Goal: Information Seeking & Learning: Learn about a topic

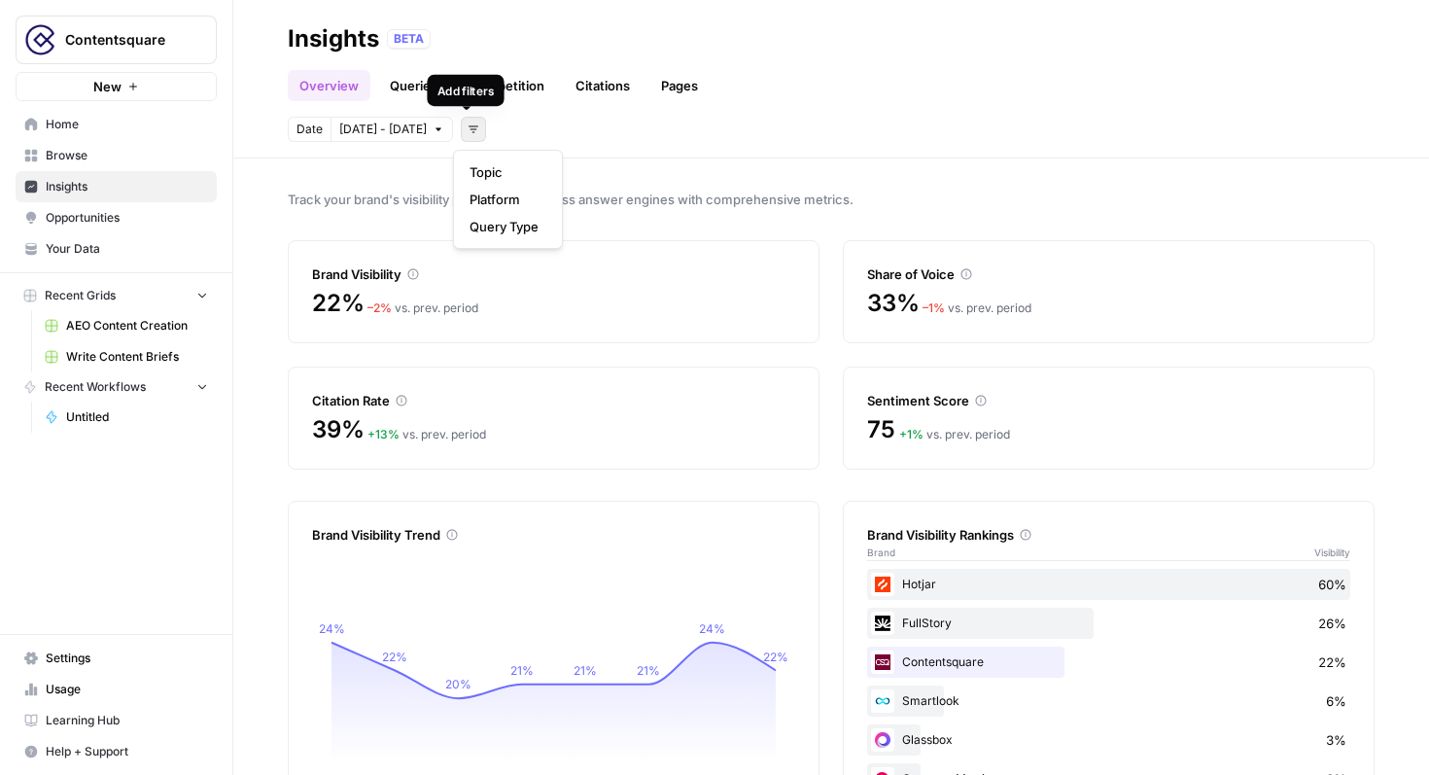
click at [475, 128] on button "Add filters" at bounding box center [473, 129] width 25 height 25
click at [491, 205] on span "Platform" at bounding box center [504, 199] width 69 height 19
click at [621, 136] on button "Select platform" at bounding box center [585, 129] width 120 height 25
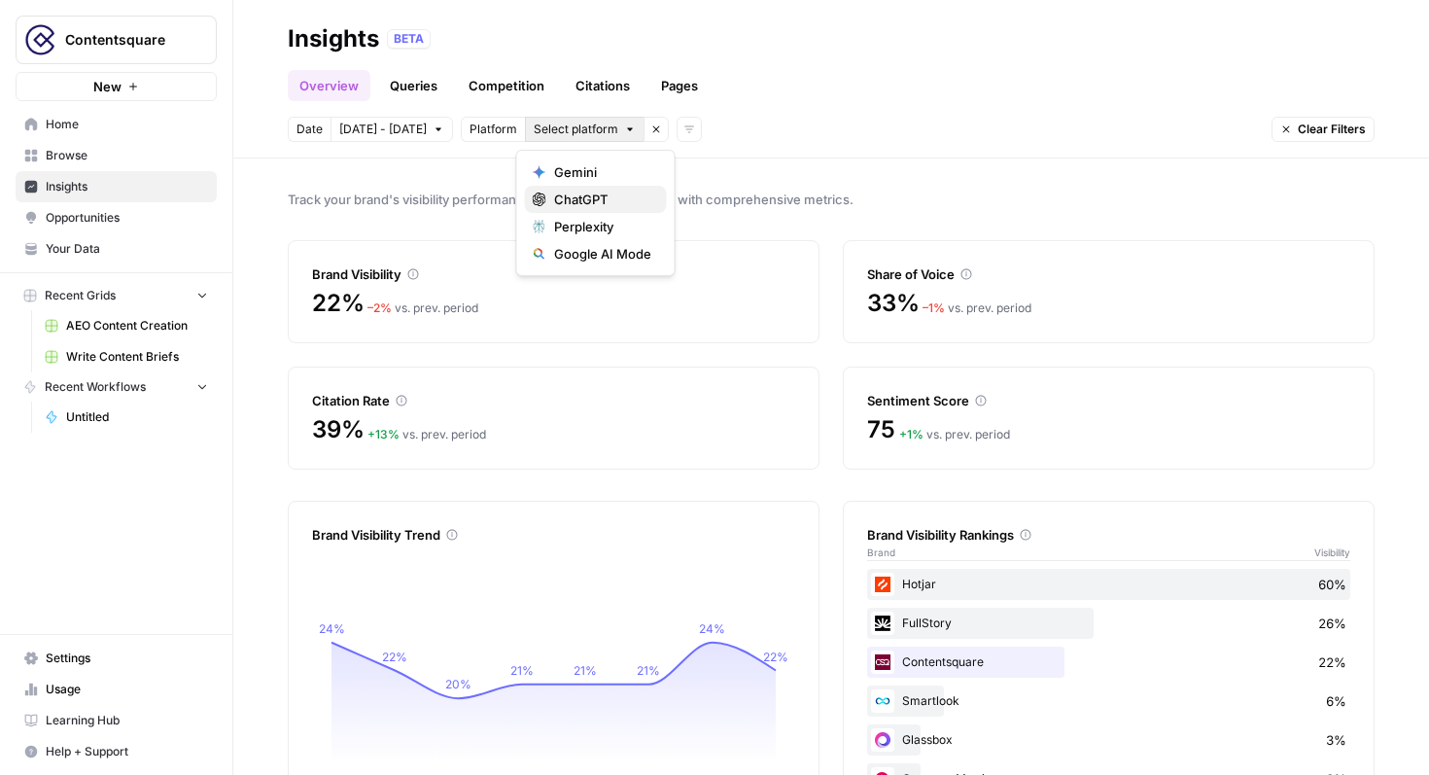
click at [604, 200] on span "ChatGPT" at bounding box center [602, 199] width 97 height 19
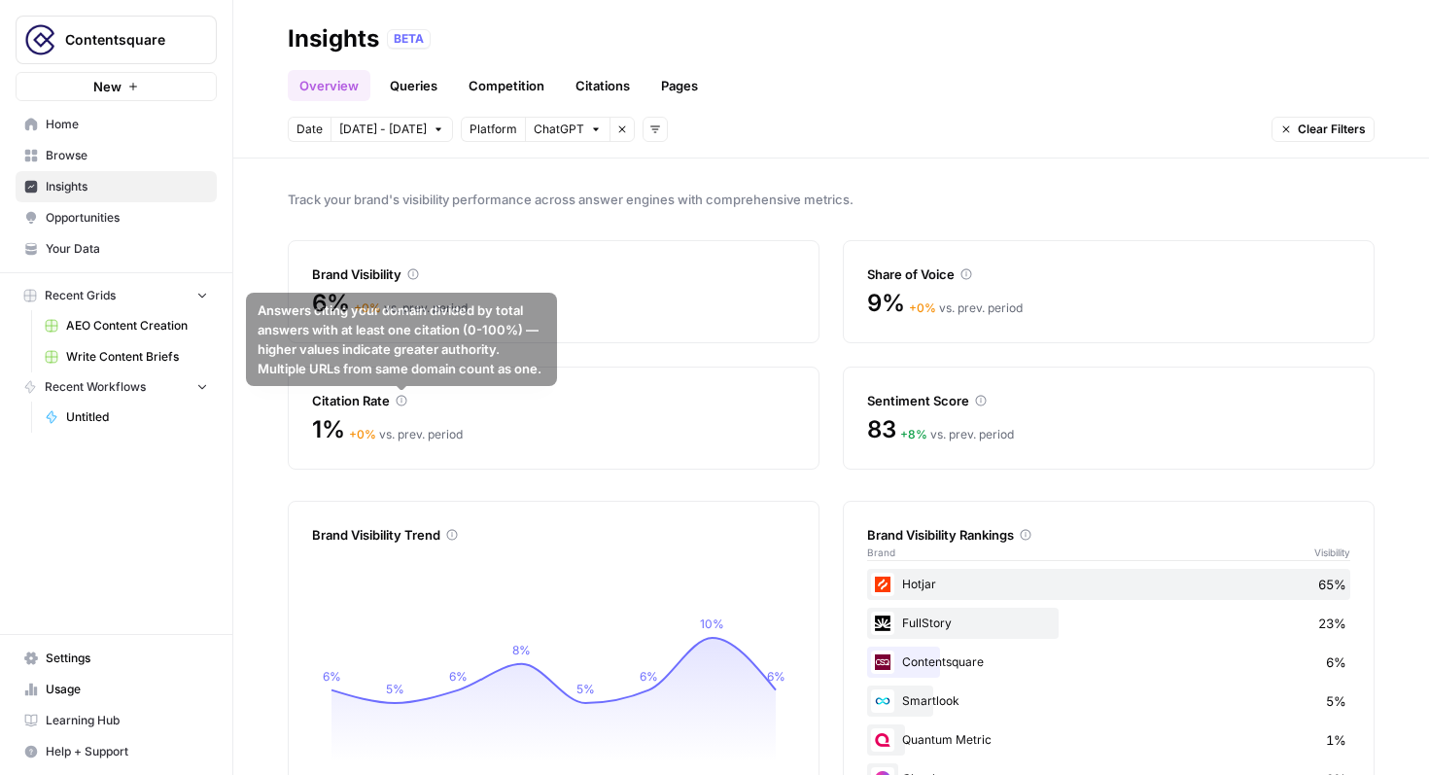
click at [400, 402] on icon at bounding box center [402, 401] width 12 height 12
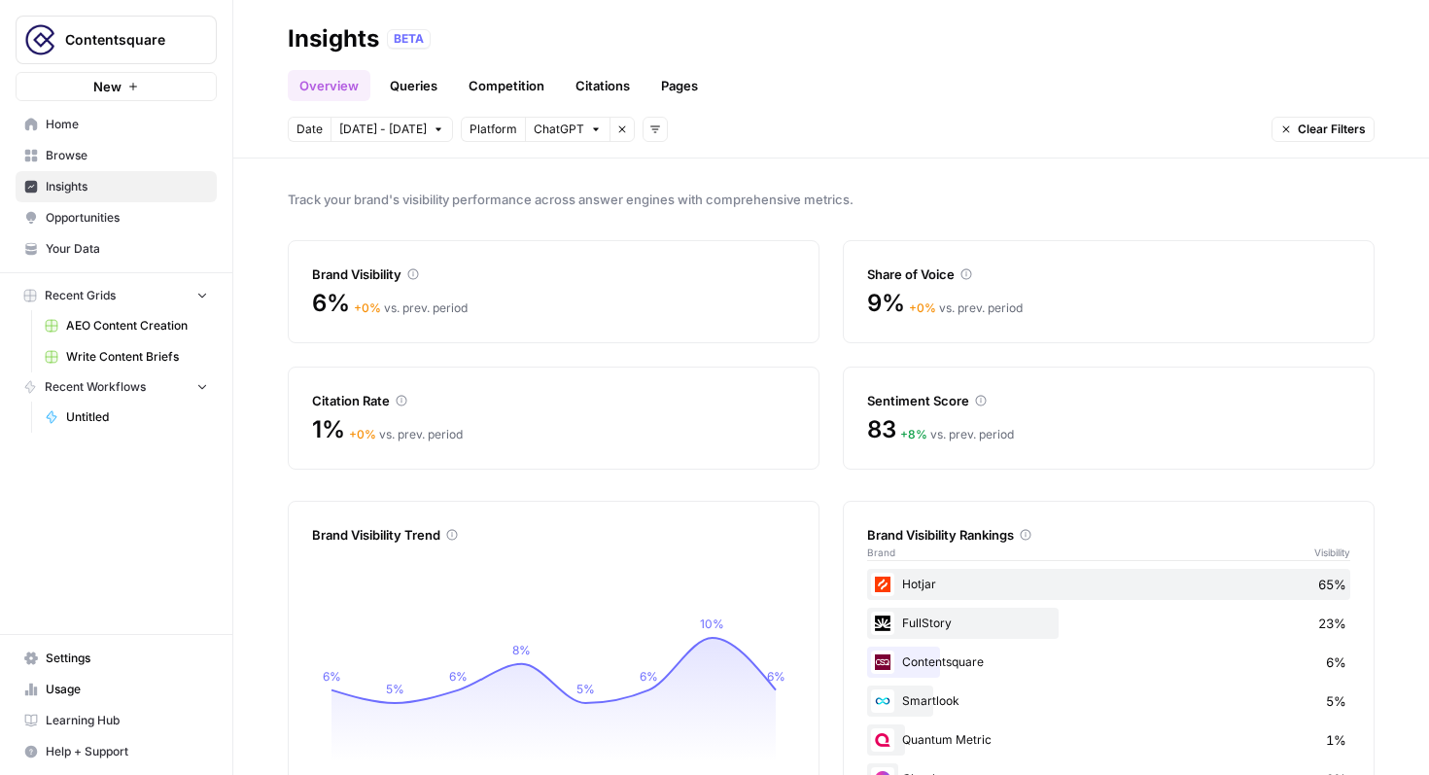
click at [403, 402] on icon at bounding box center [402, 401] width 12 height 12
click at [589, 138] on button "ChatGPT" at bounding box center [568, 129] width 86 height 25
click at [577, 228] on span "Perplexity" at bounding box center [602, 226] width 97 height 19
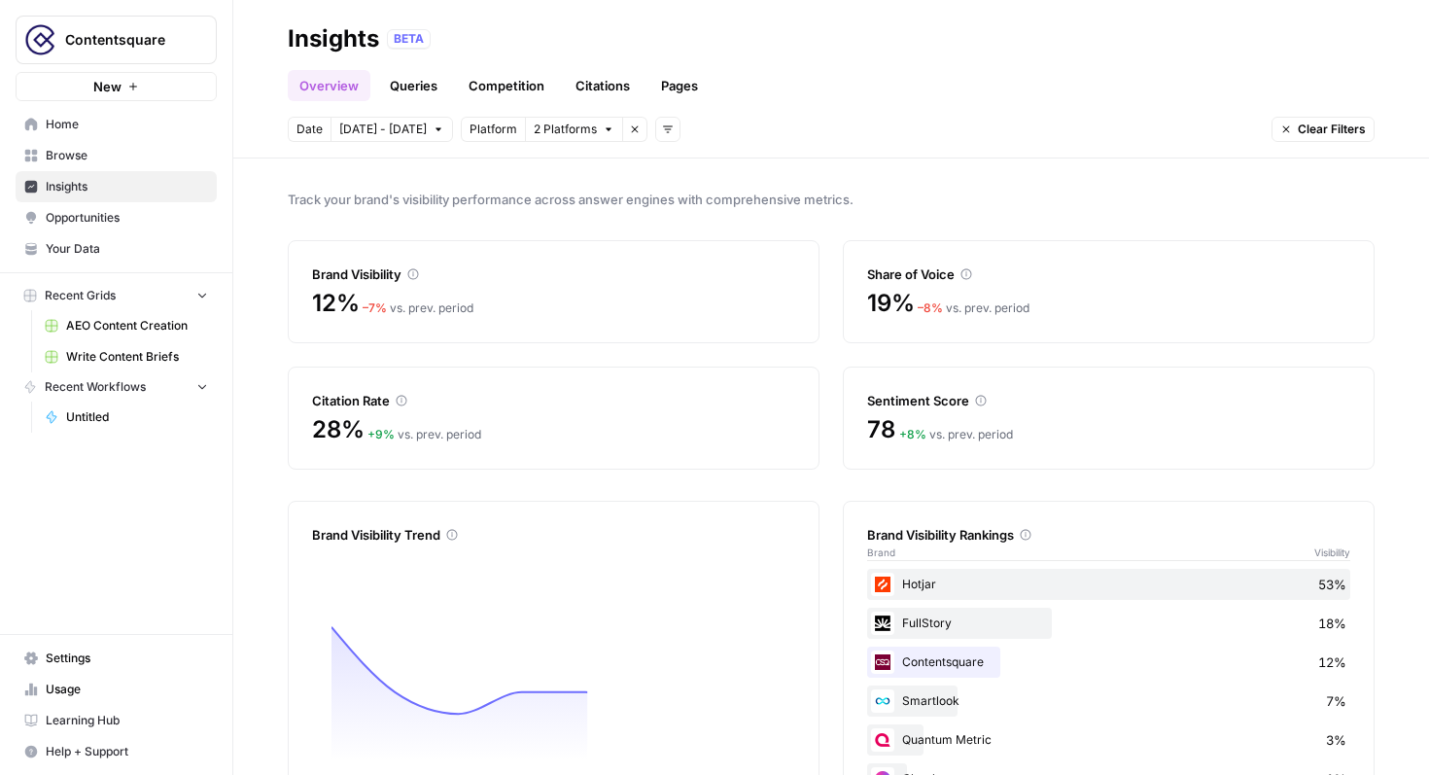
click at [603, 130] on icon "button" at bounding box center [609, 129] width 12 height 12
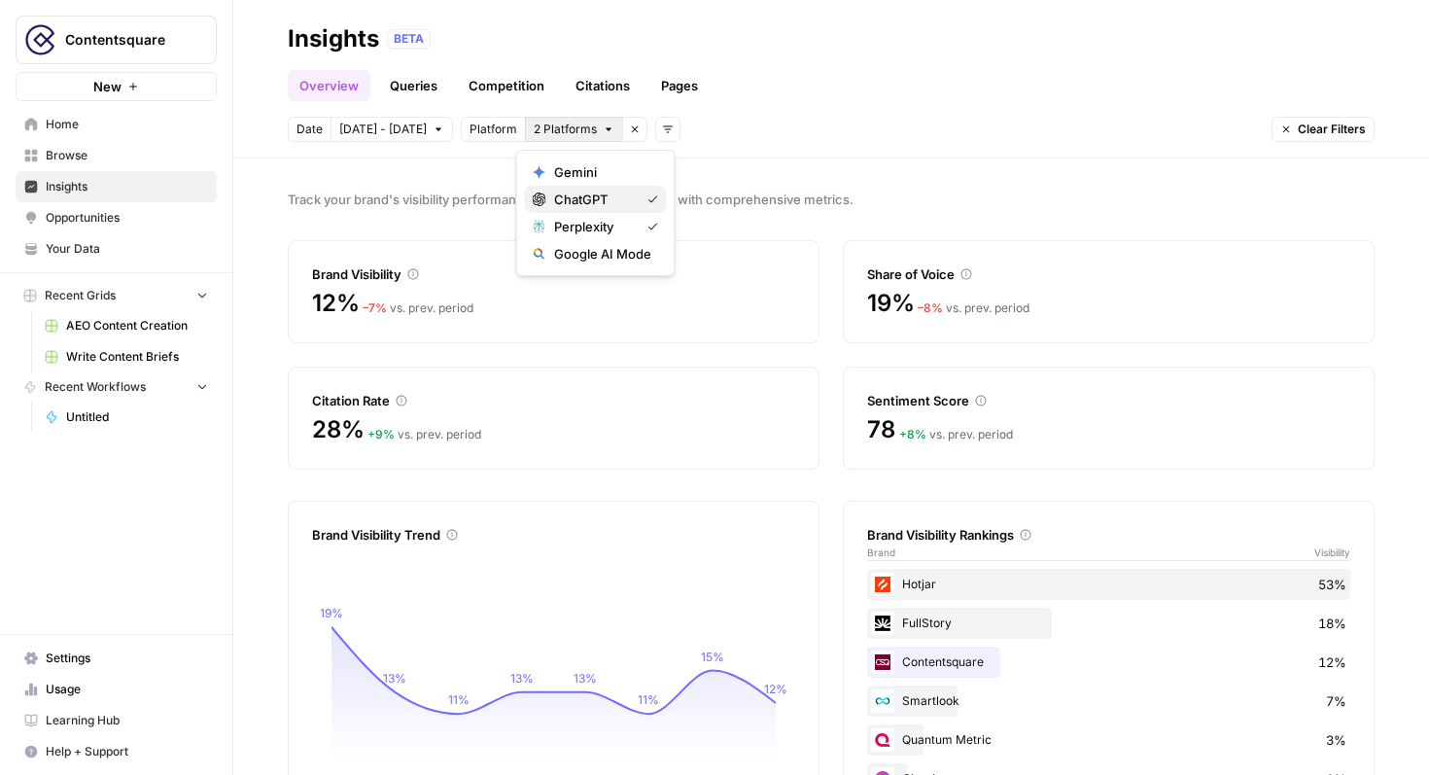
click at [588, 201] on span "ChatGPT" at bounding box center [593, 199] width 78 height 19
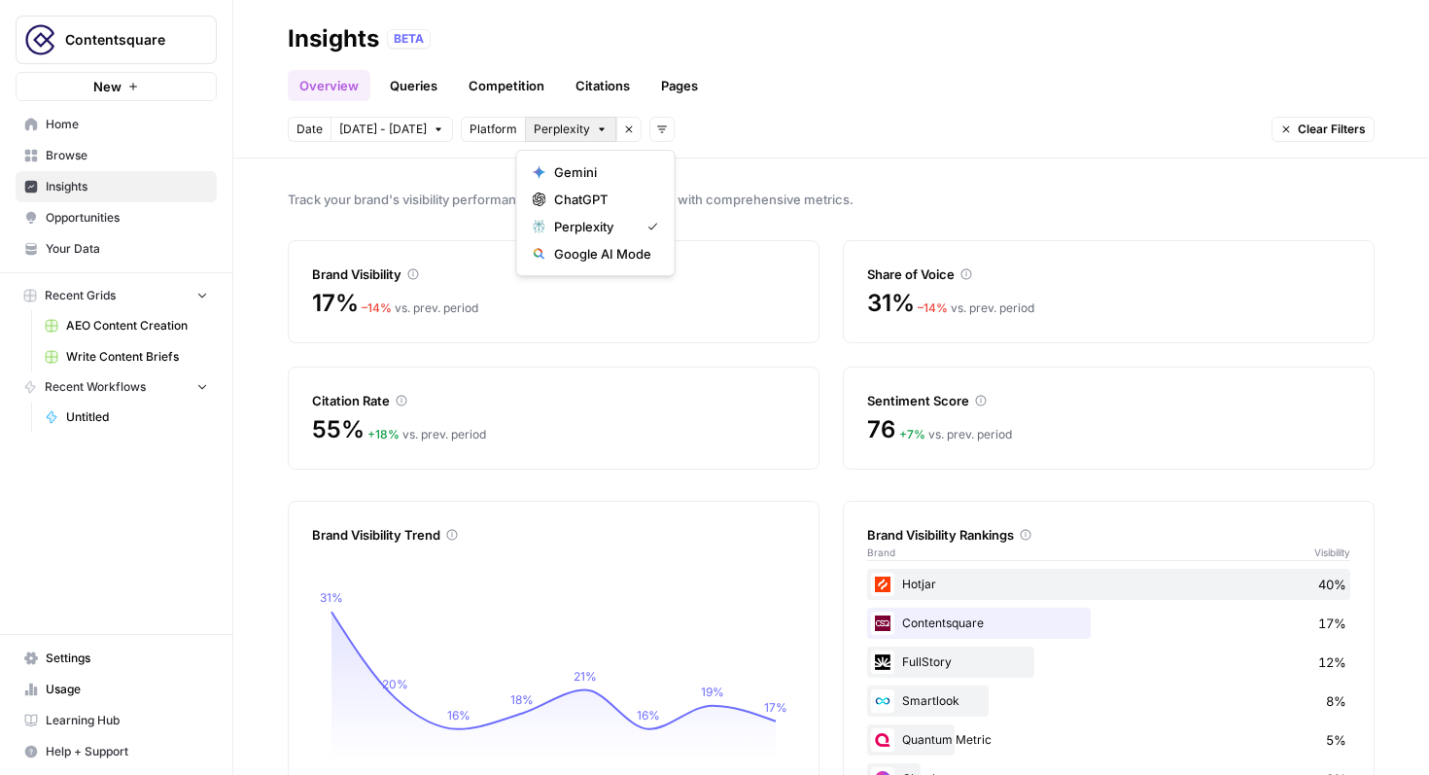
click at [596, 127] on icon "button" at bounding box center [602, 129] width 12 height 12
click at [601, 205] on span "ChatGPT" at bounding box center [602, 199] width 97 height 19
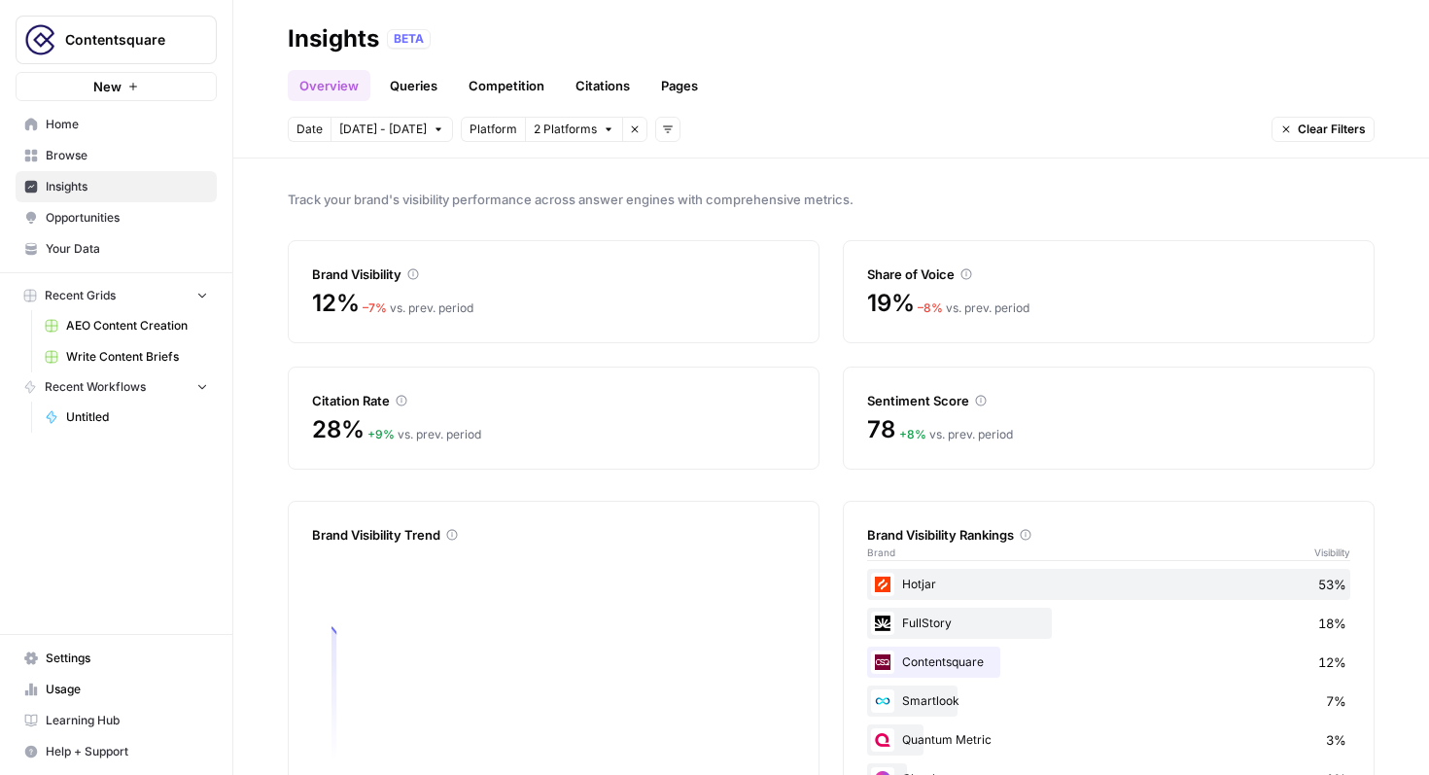
click at [584, 144] on header "Insights BETA Overview Queries Competition Citations Pages Date [DATE] - [DATE]…" at bounding box center [831, 79] width 1196 height 158
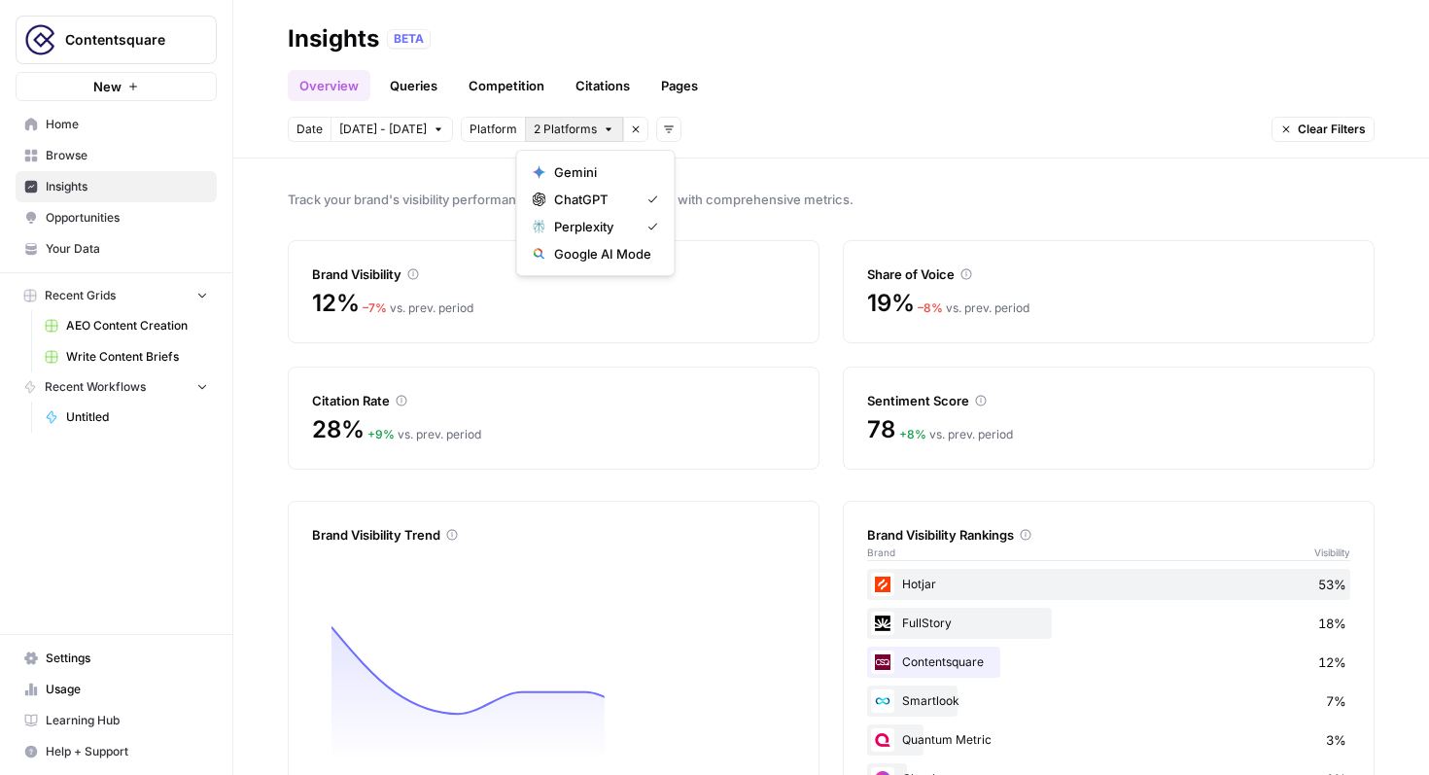
click at [584, 137] on span "2 Platforms" at bounding box center [565, 130] width 63 height 18
click at [587, 226] on span "Perplexity" at bounding box center [593, 226] width 78 height 19
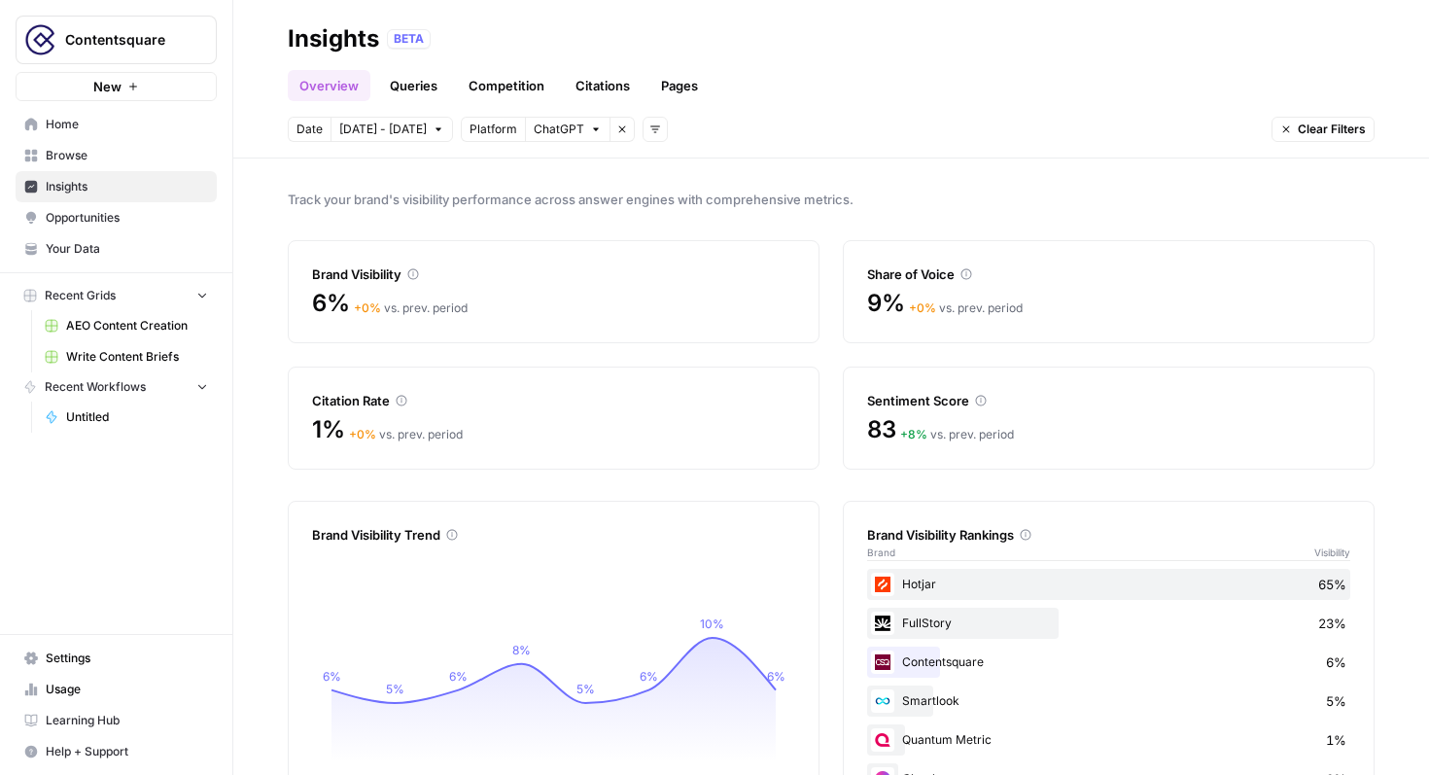
click at [590, 134] on icon "button" at bounding box center [596, 129] width 12 height 12
click at [616, 168] on span "Gemini" at bounding box center [602, 171] width 97 height 19
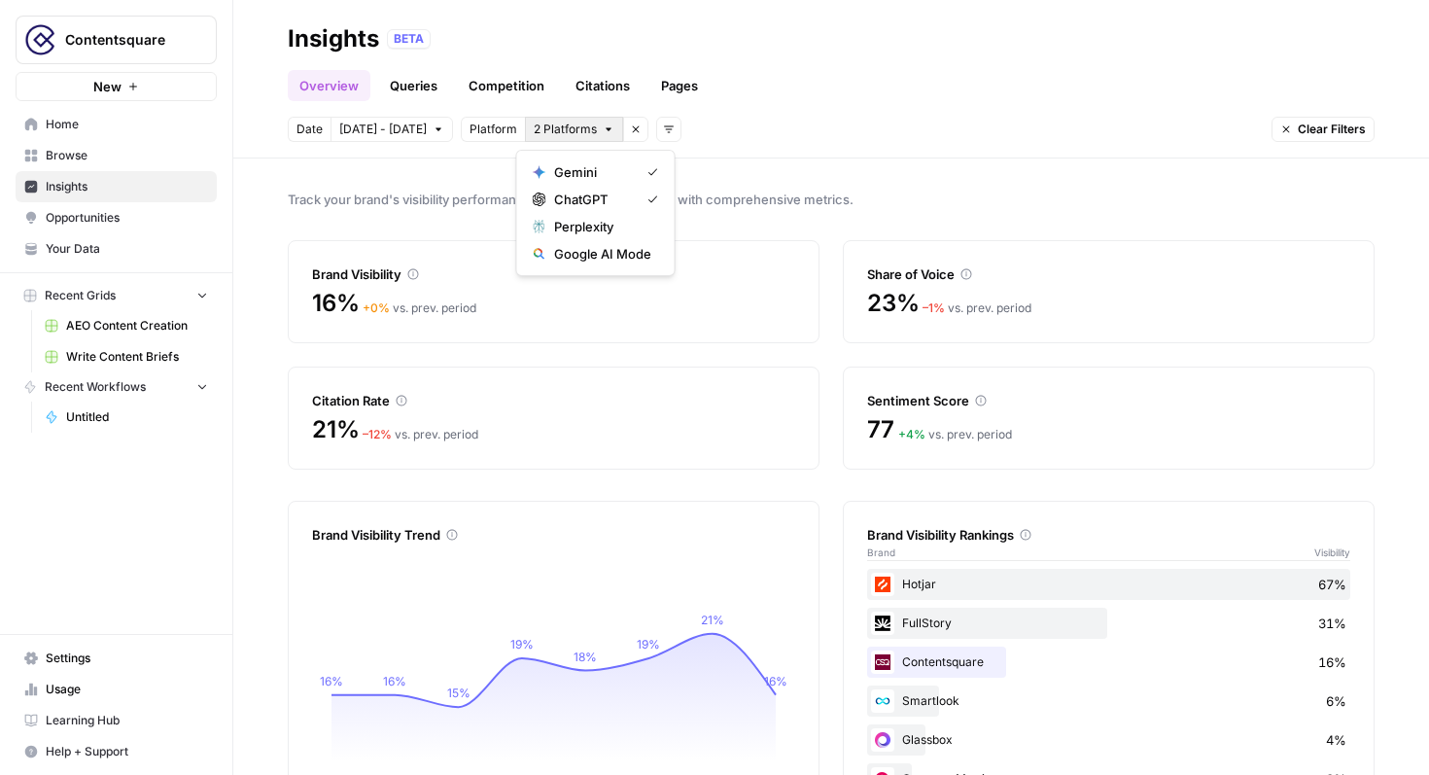
click at [603, 128] on icon "button" at bounding box center [609, 129] width 12 height 12
click at [591, 206] on span "ChatGPT" at bounding box center [593, 199] width 78 height 19
click at [567, 132] on button "Gemini" at bounding box center [562, 129] width 74 height 25
click at [566, 198] on span "ChatGPT" at bounding box center [602, 199] width 97 height 19
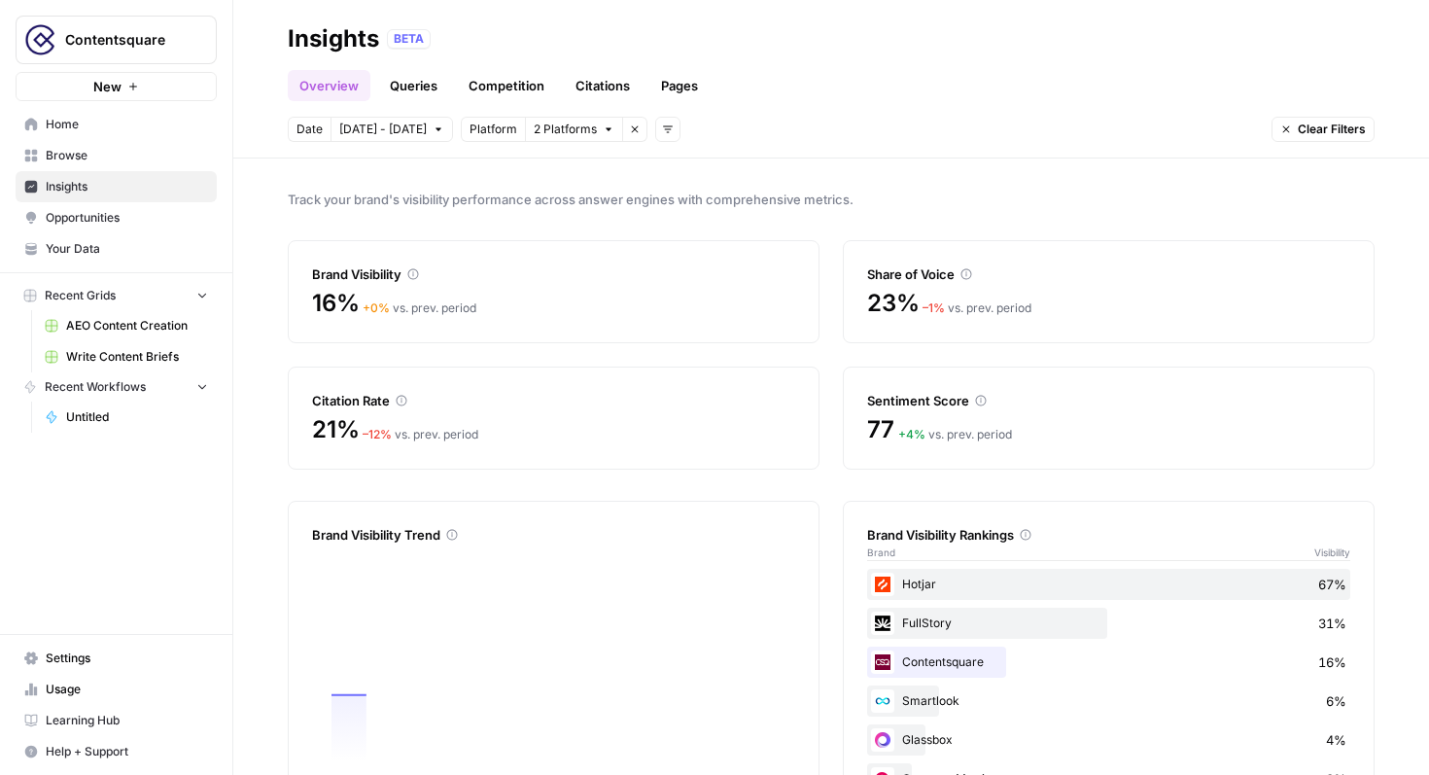
click at [572, 133] on span "2 Platforms" at bounding box center [565, 130] width 63 height 18
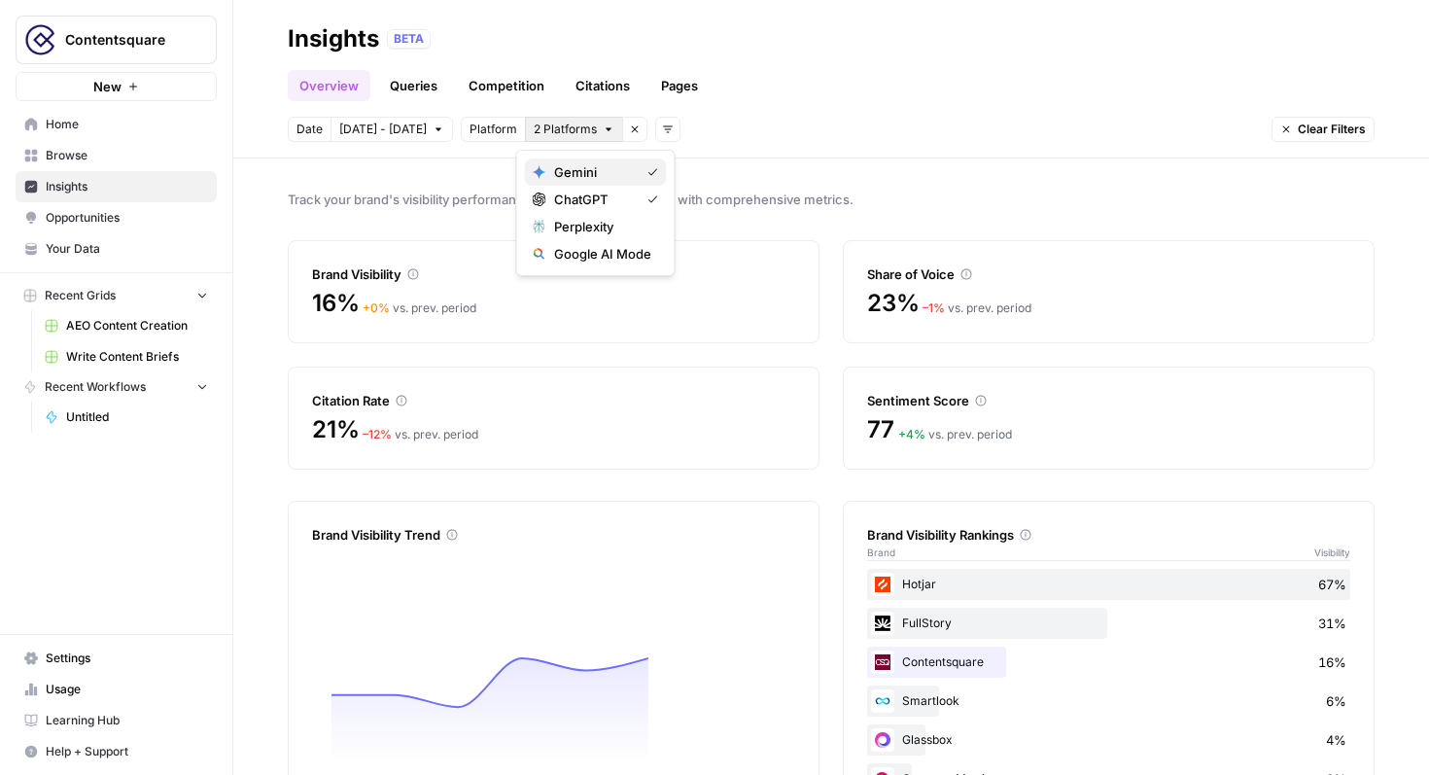
click at [578, 167] on span "Gemini" at bounding box center [593, 171] width 78 height 19
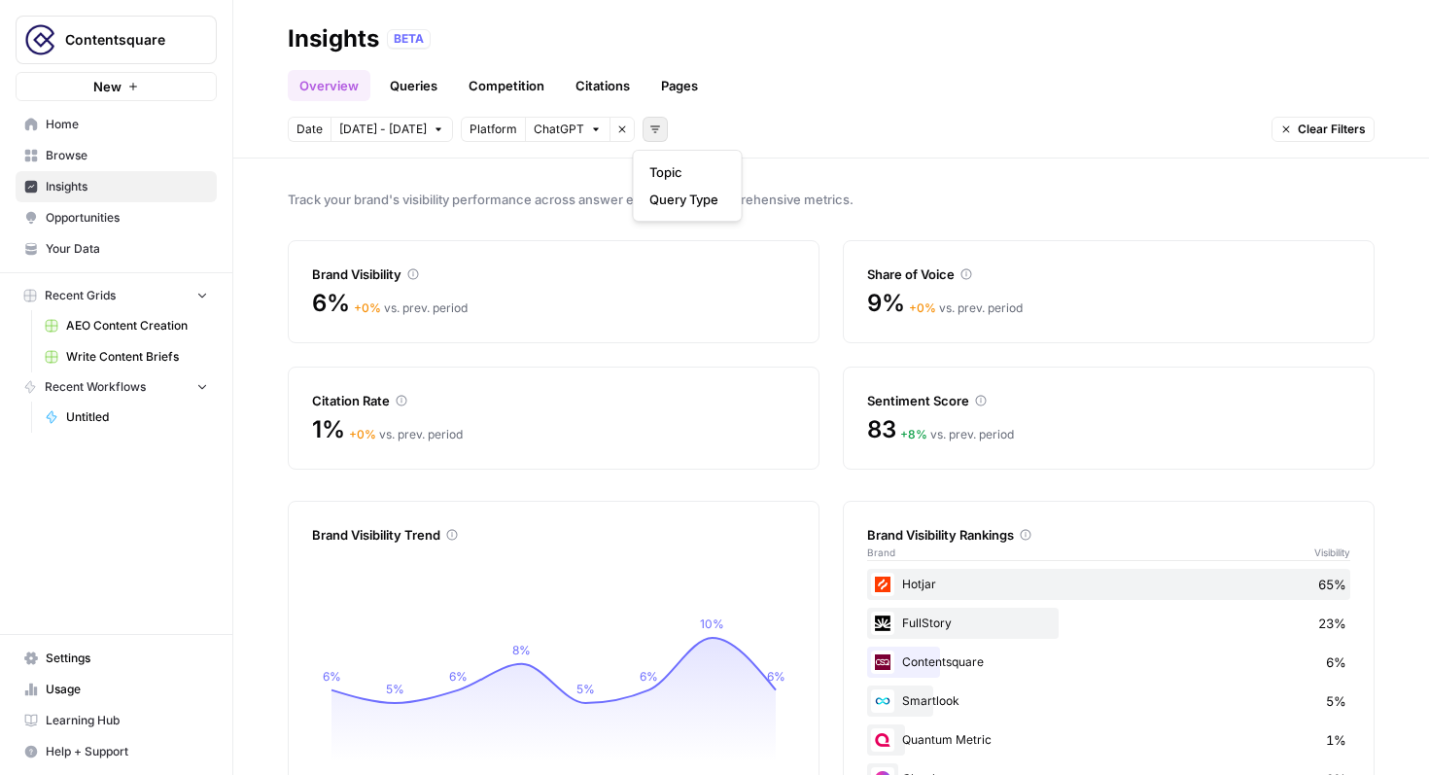
click at [654, 128] on button "Add filters" at bounding box center [655, 129] width 25 height 25
click at [590, 130] on icon "button" at bounding box center [596, 129] width 12 height 12
click at [577, 170] on span "Gemini" at bounding box center [602, 171] width 97 height 19
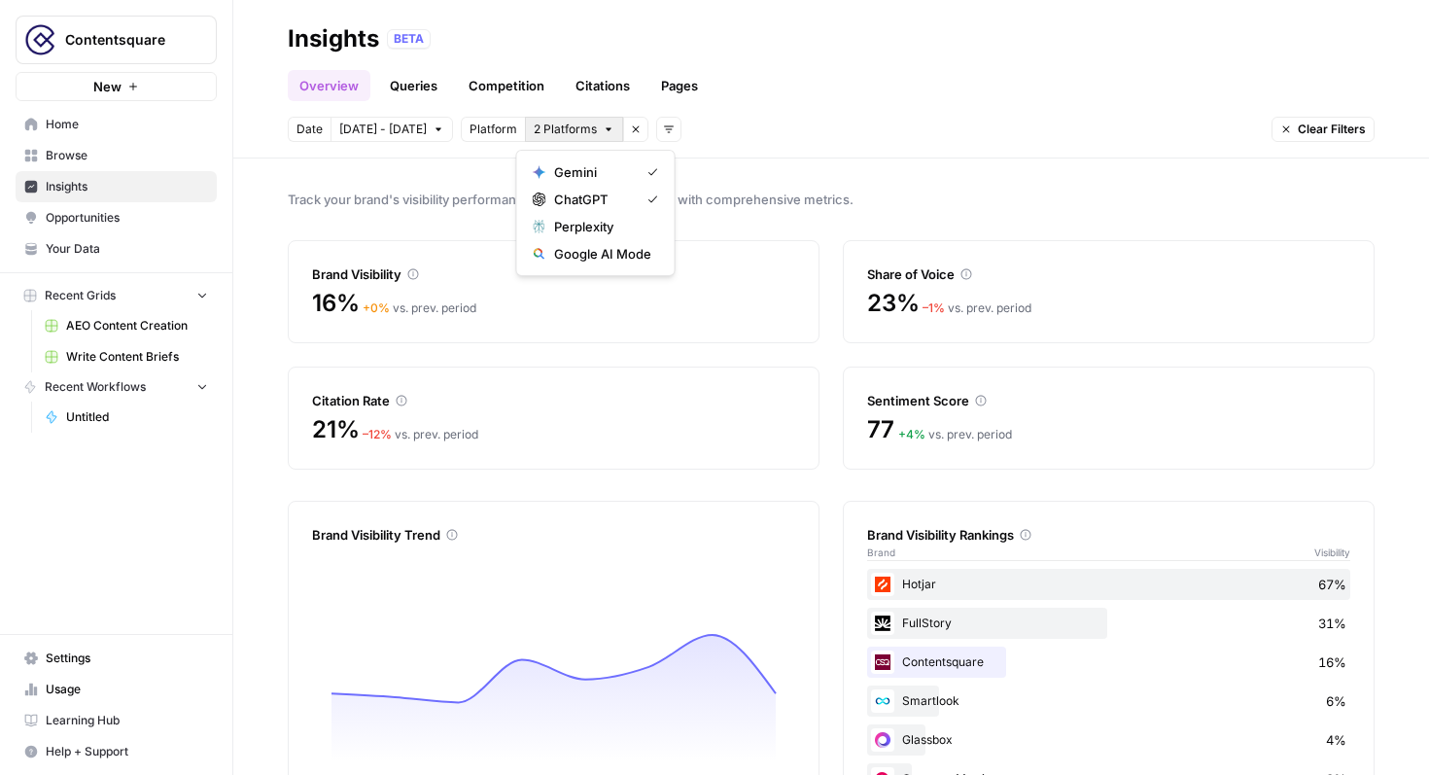
click at [577, 131] on span "2 Platforms" at bounding box center [565, 130] width 63 height 18
click at [575, 221] on span "Perplexity" at bounding box center [602, 226] width 97 height 19
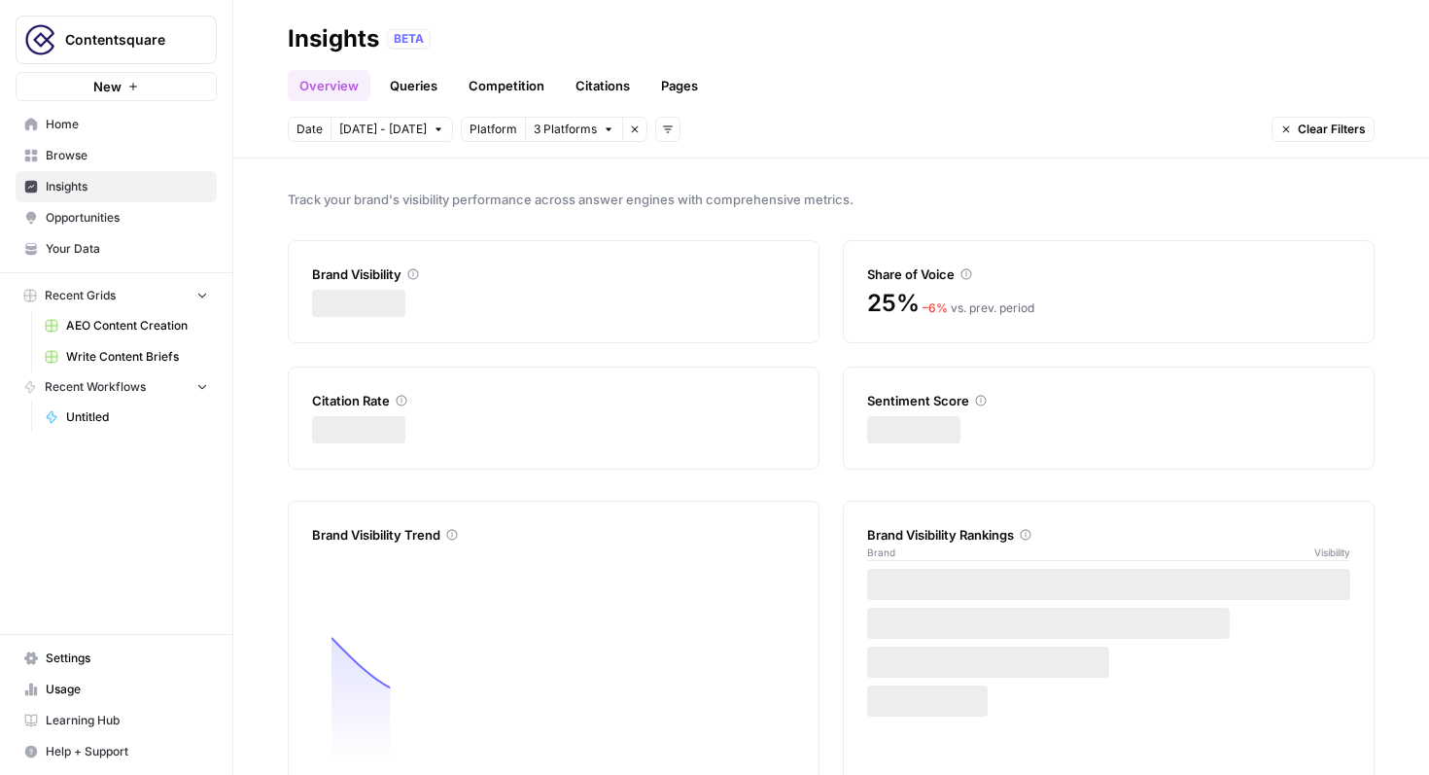
click at [579, 125] on span "3 Platforms" at bounding box center [565, 130] width 63 height 18
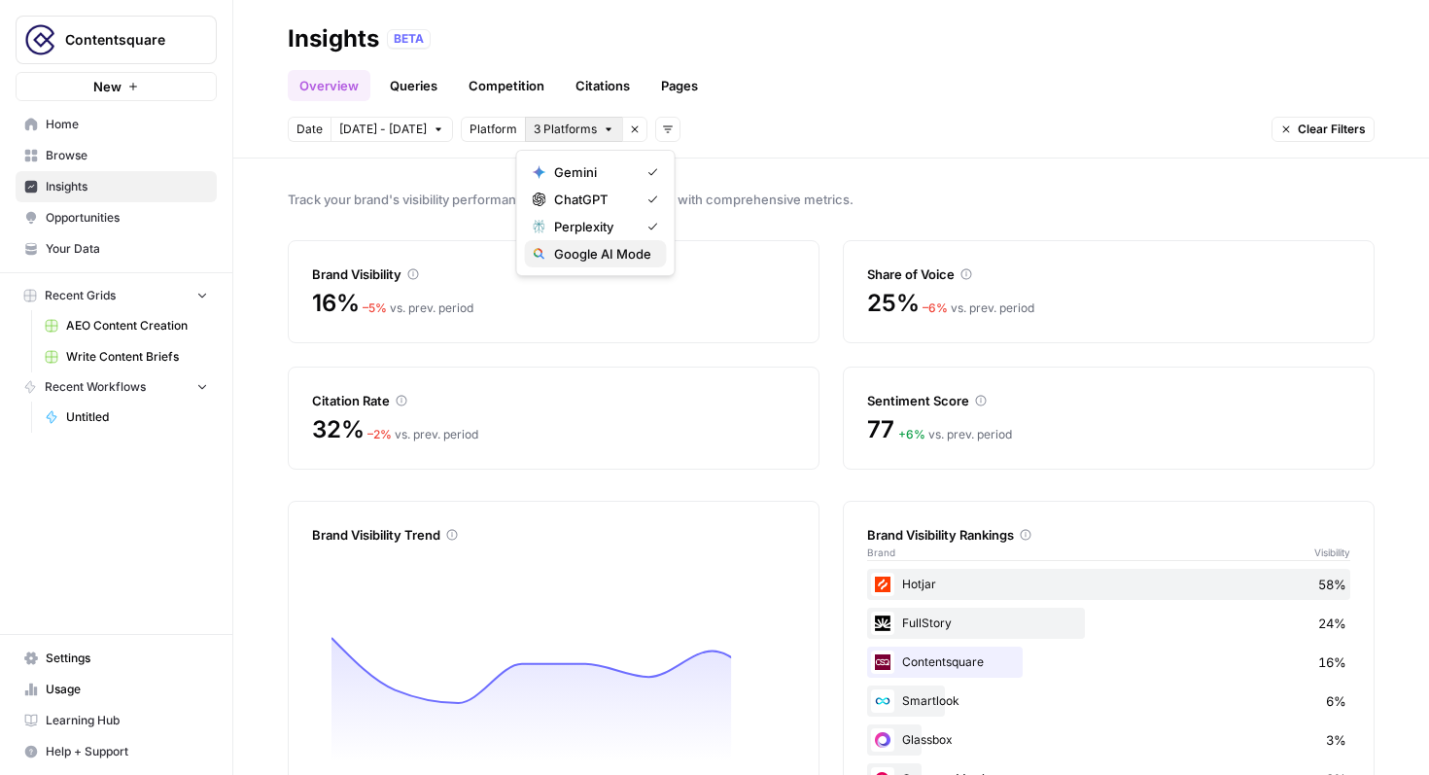
click at [579, 262] on span "Google AI Mode" at bounding box center [602, 253] width 97 height 19
